Goal: Navigation & Orientation: Find specific page/section

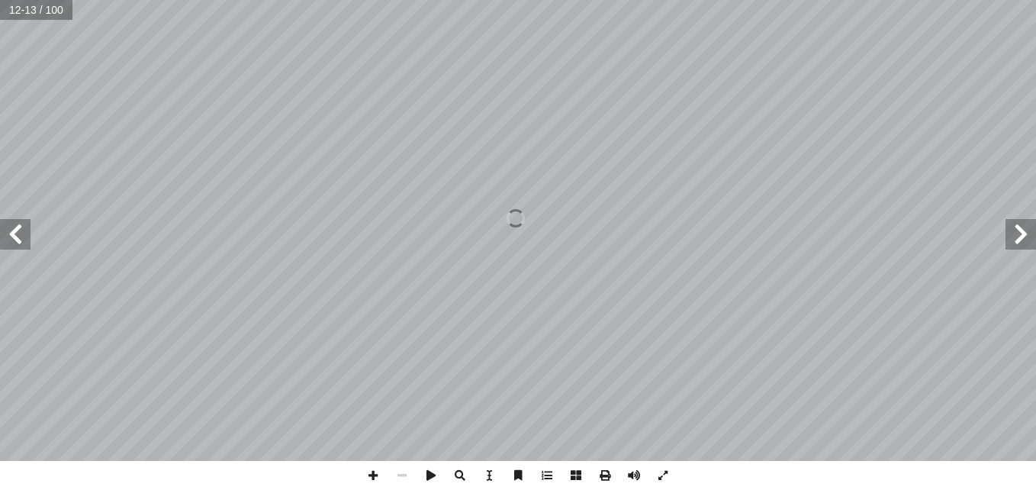
click at [1019, 246] on span at bounding box center [1021, 234] width 31 height 31
click at [27, 237] on span at bounding box center [15, 234] width 31 height 31
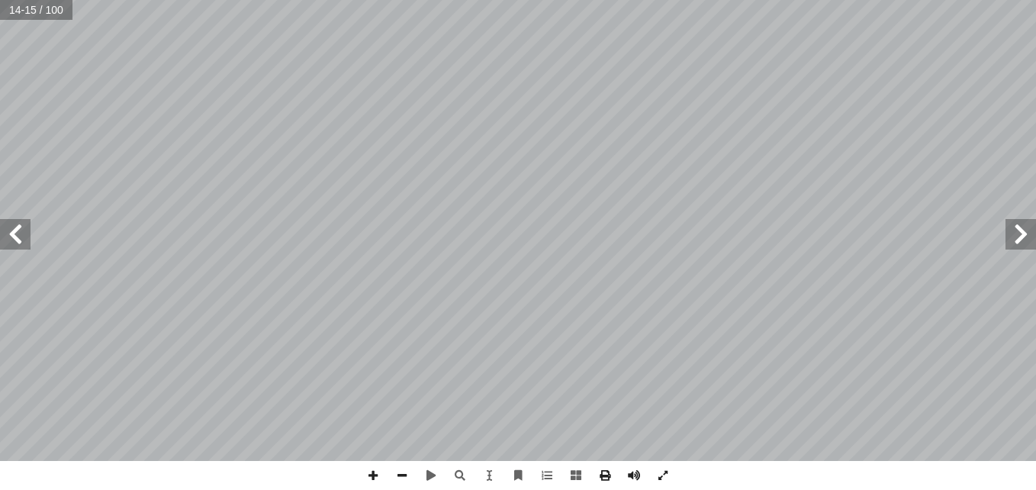
click at [21, 238] on span at bounding box center [15, 234] width 31 height 31
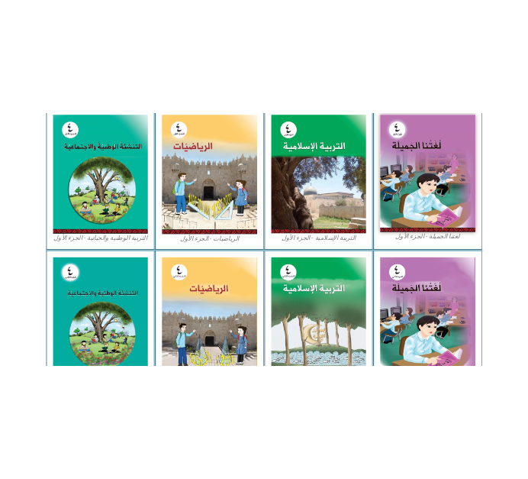
scroll to position [266, 0]
